Goal: Task Accomplishment & Management: Manage account settings

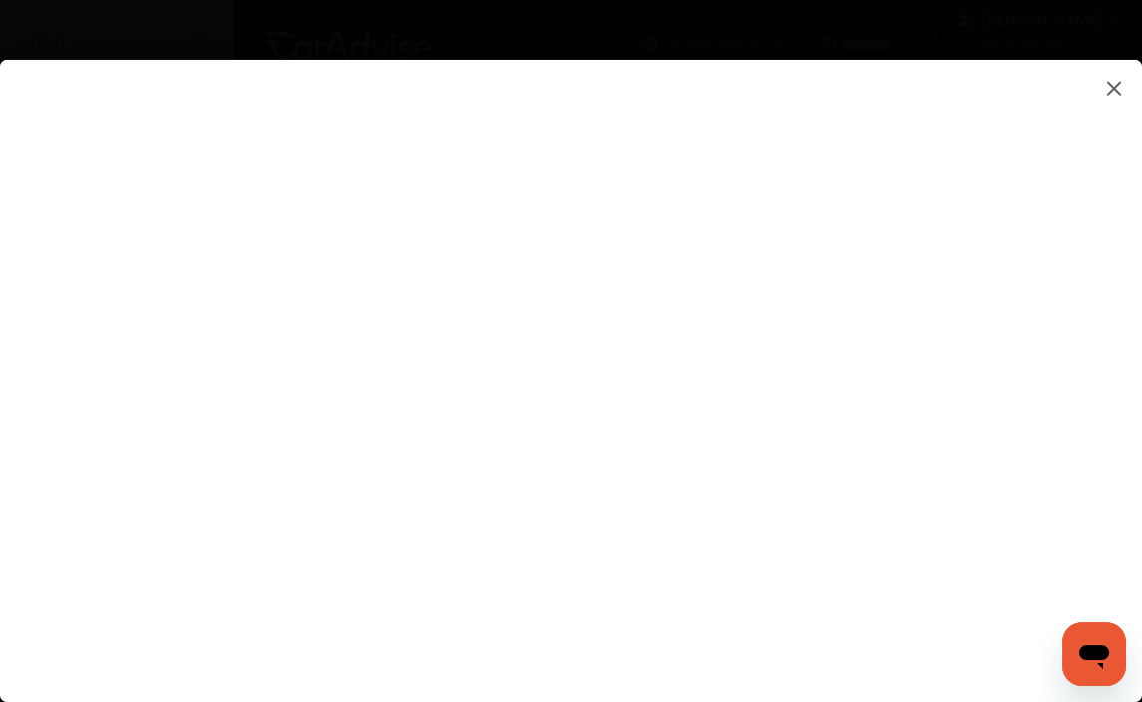
click at [1038, 423] on flutter-view at bounding box center [571, 361] width 1142 height 602
click at [870, 538] on flutter-view at bounding box center [571, 361] width 1142 height 602
click at [1117, 87] on img at bounding box center [1114, 88] width 24 height 25
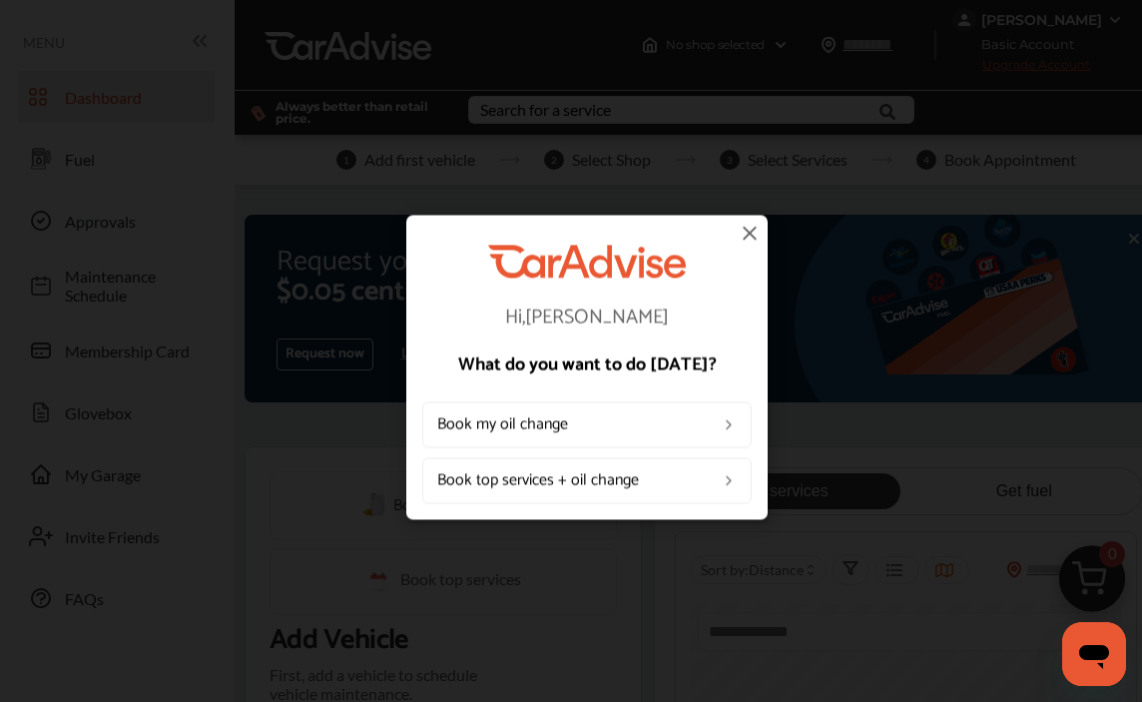
click at [746, 230] on img at bounding box center [750, 233] width 24 height 24
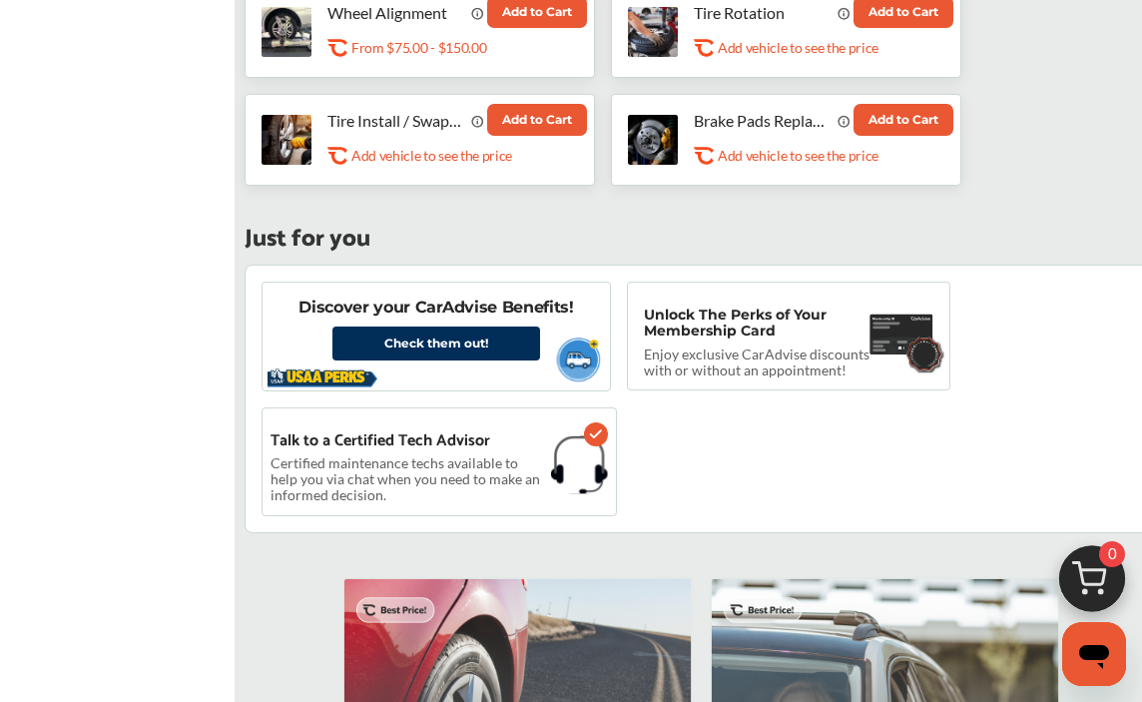
scroll to position [1301, 0]
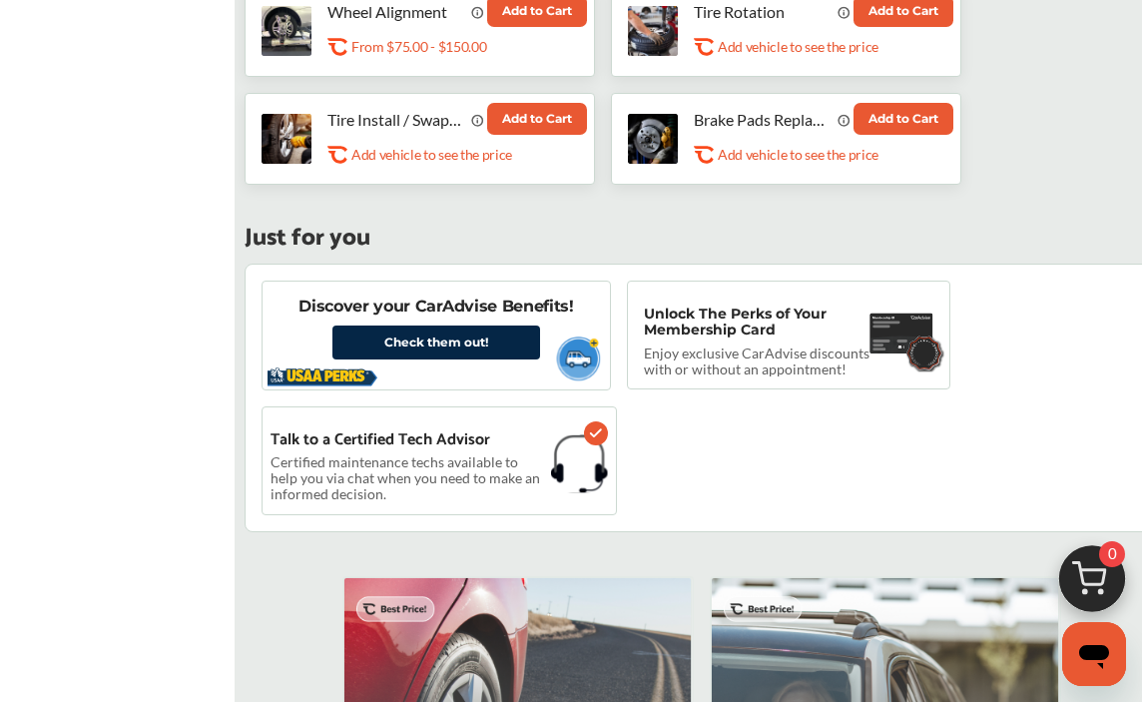
click at [468, 337] on link "Check them out!" at bounding box center [436, 342] width 208 height 34
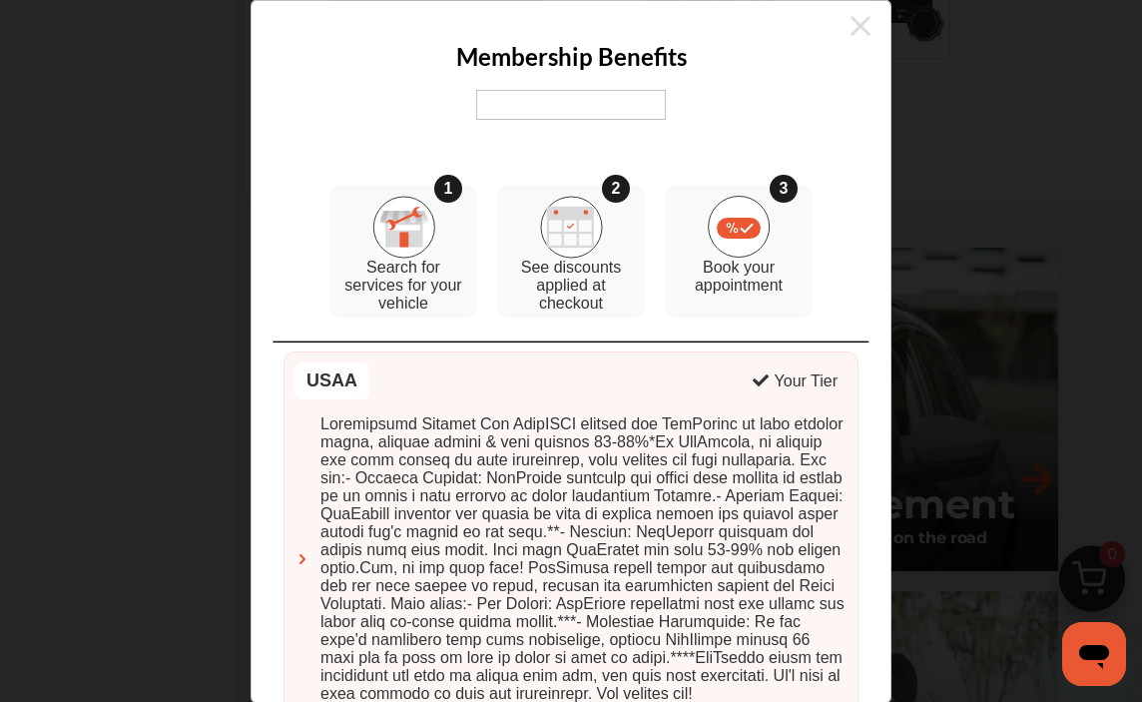
scroll to position [0, 0]
click at [857, 21] on icon at bounding box center [860, 26] width 20 height 20
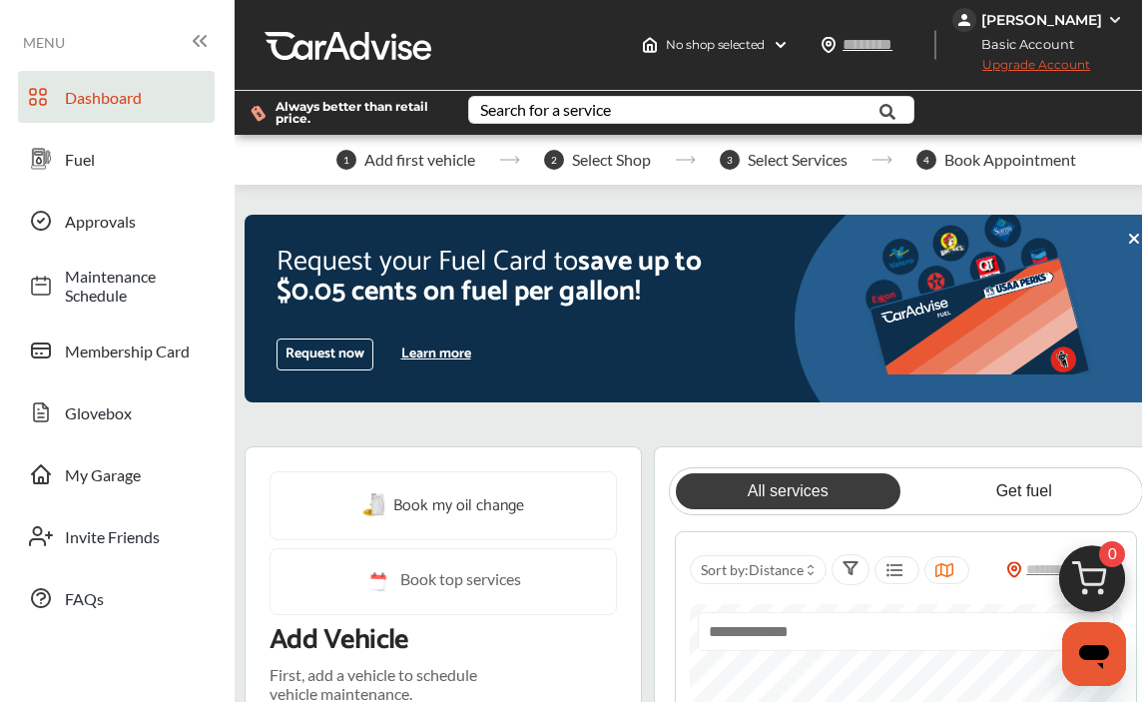
click at [1114, 15] on img at bounding box center [1115, 20] width 16 height 16
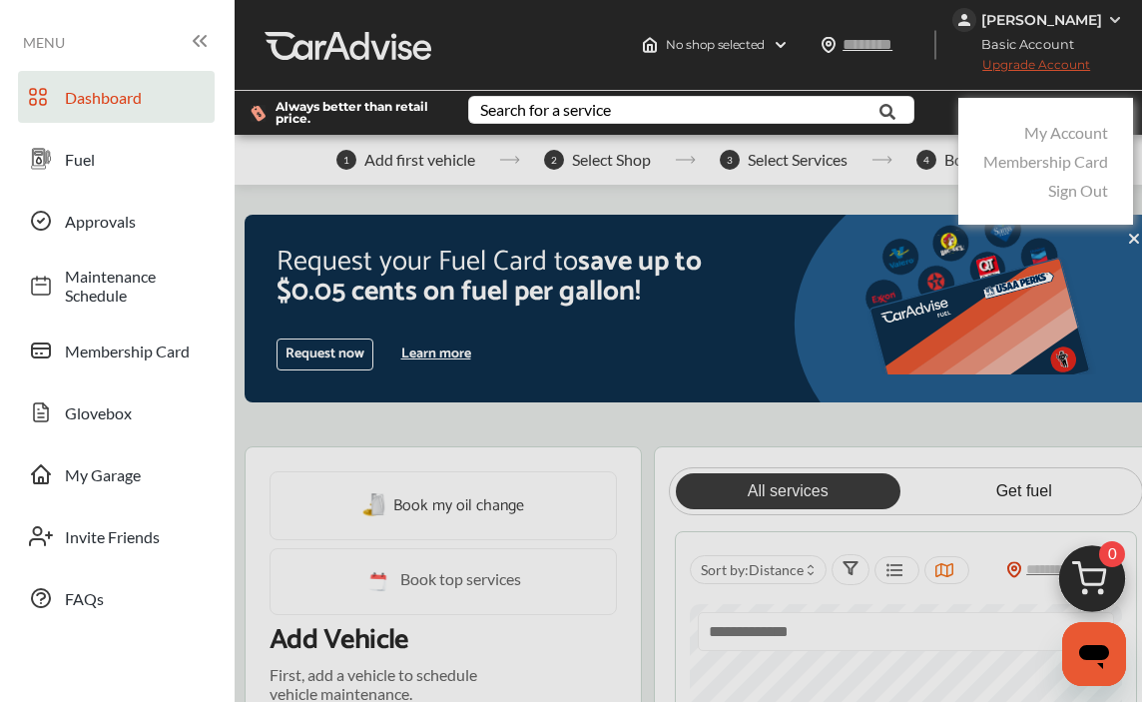
click at [1087, 191] on link "Sign Out" at bounding box center [1078, 190] width 60 height 19
